Goal: Check status: Check status

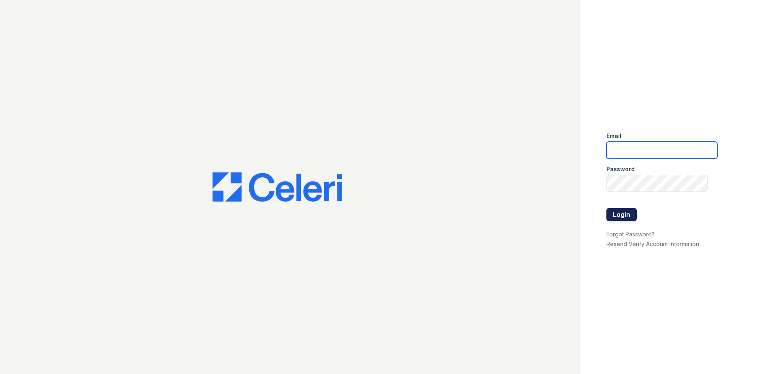
type input "[EMAIL_ADDRESS][DOMAIN_NAME]"
click at [624, 218] on button "Login" at bounding box center [621, 214] width 30 height 13
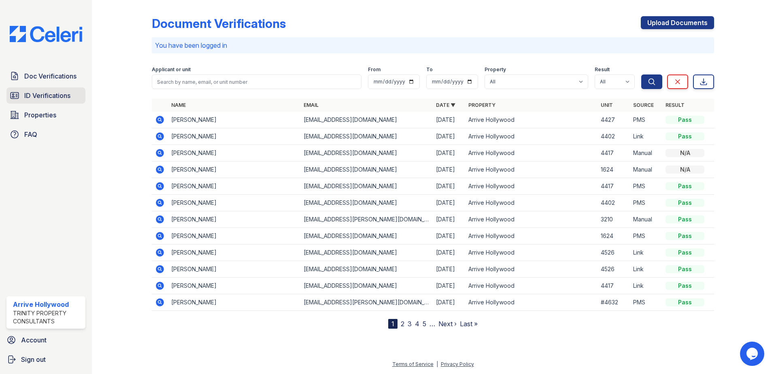
click at [51, 95] on span "ID Verifications" at bounding box center [47, 96] width 46 height 10
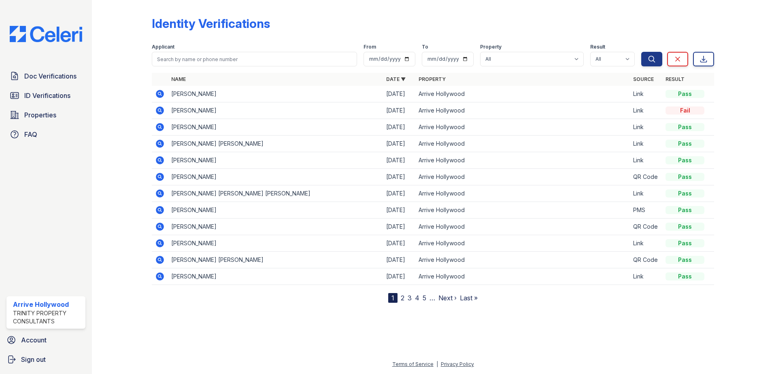
click at [161, 142] on icon at bounding box center [160, 144] width 10 height 10
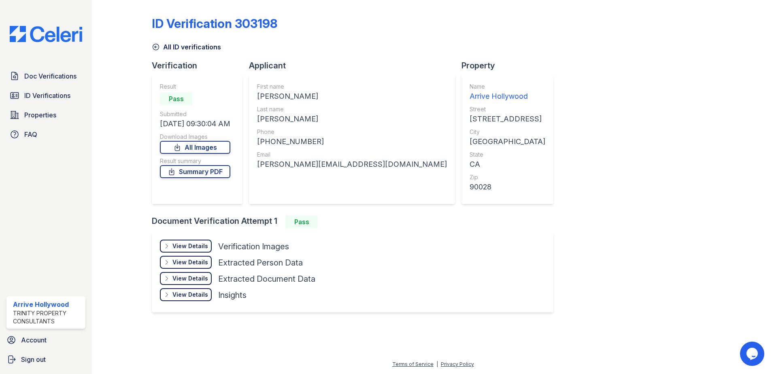
click at [199, 248] on div "View Details" at bounding box center [190, 246] width 36 height 8
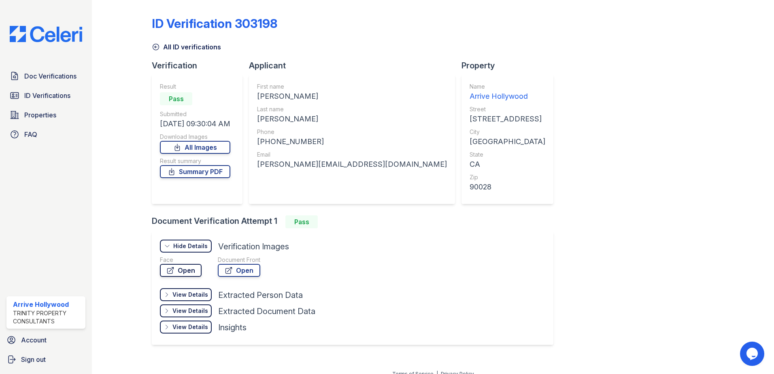
click at [179, 266] on link "Open" at bounding box center [181, 270] width 42 height 13
